Goal: Task Accomplishment & Management: Use online tool/utility

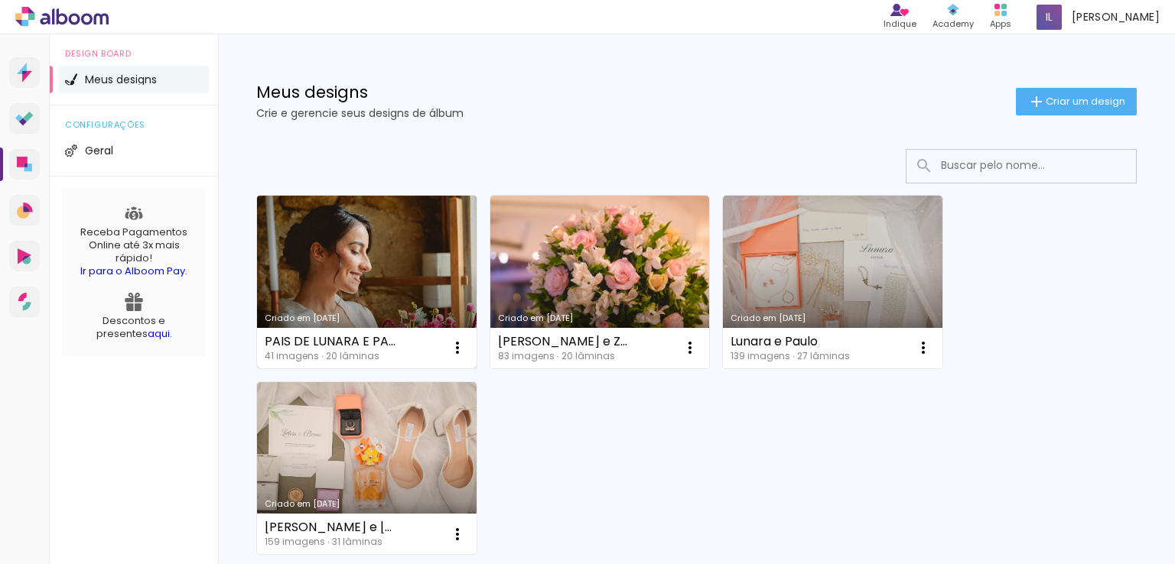
click at [401, 252] on link "Criado em [DATE]" at bounding box center [366, 282] width 219 height 173
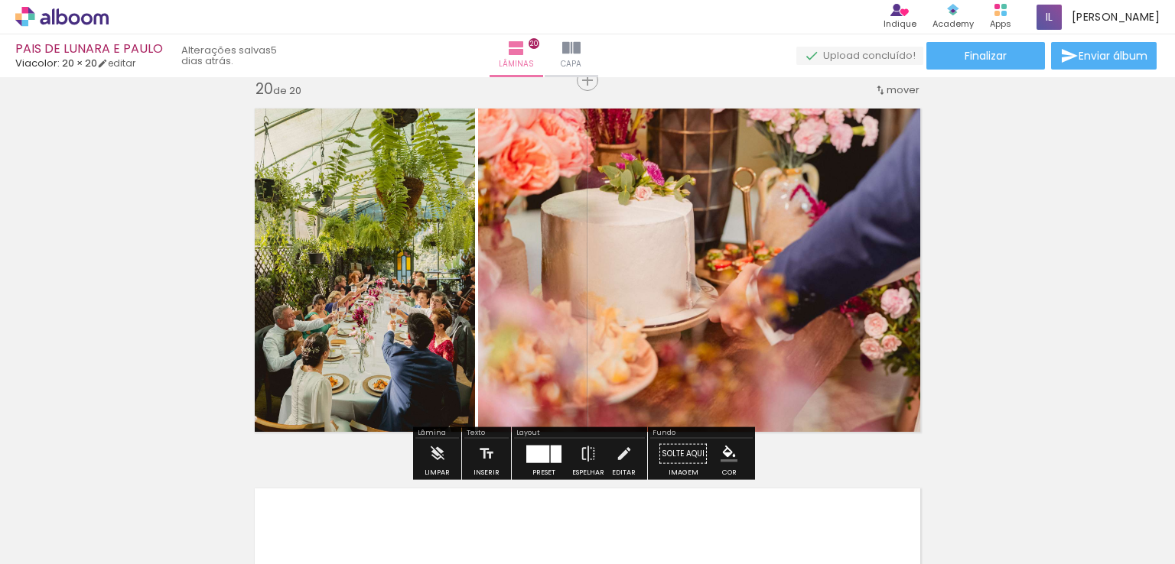
scroll to position [7267, 0]
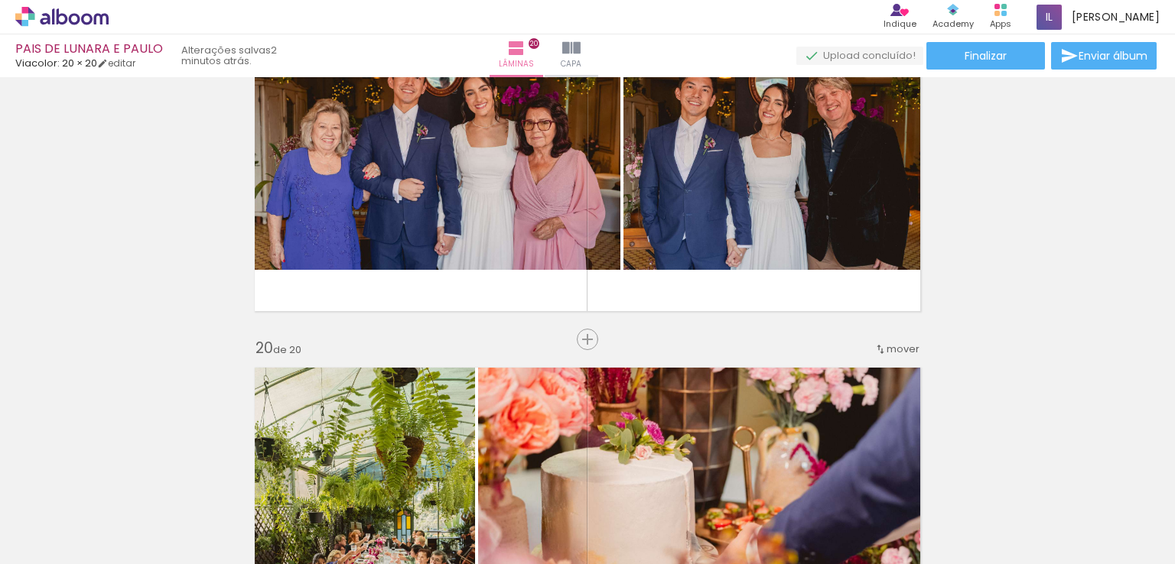
scroll to position [6961, 0]
